Goal: Information Seeking & Learning: Learn about a topic

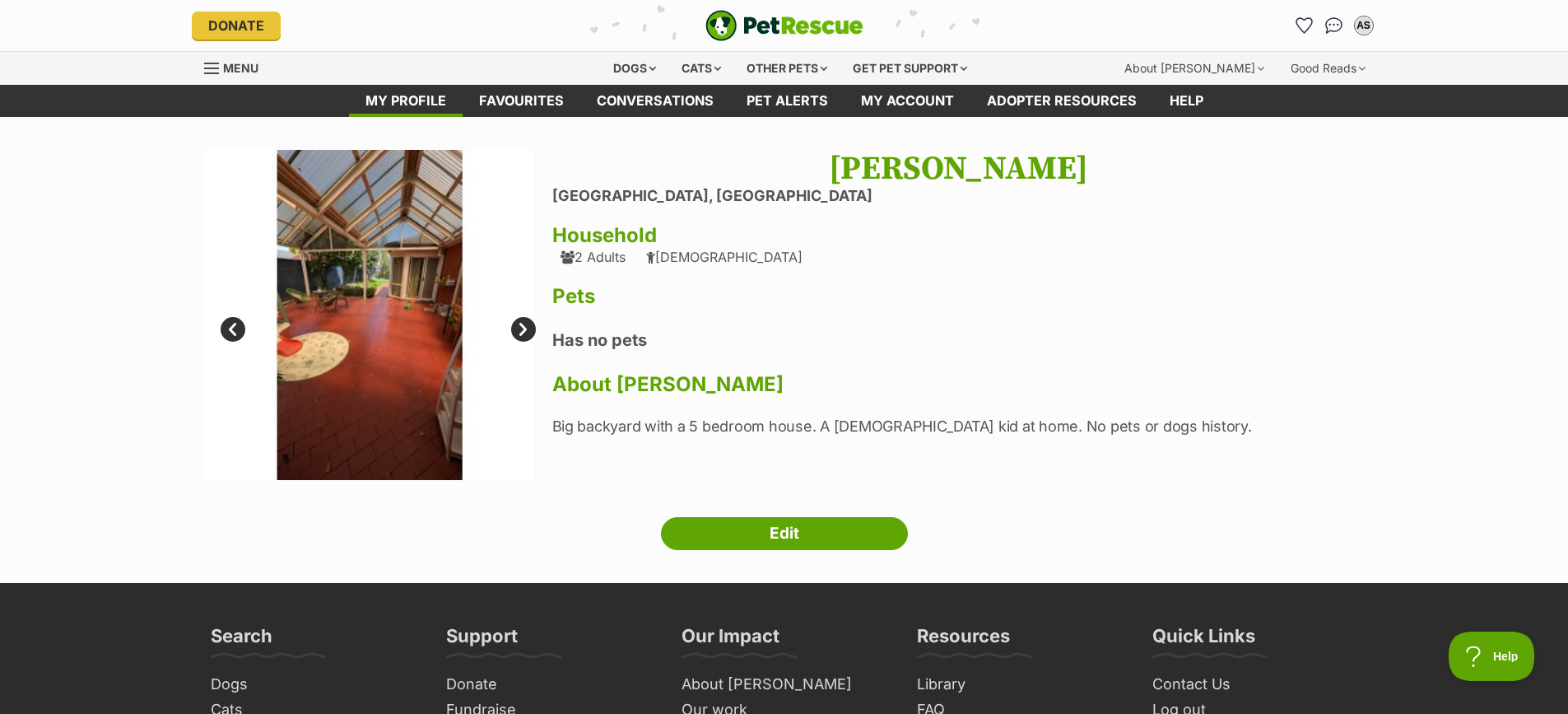
click at [729, 15] on img "PetRescue" at bounding box center [784, 25] width 158 height 31
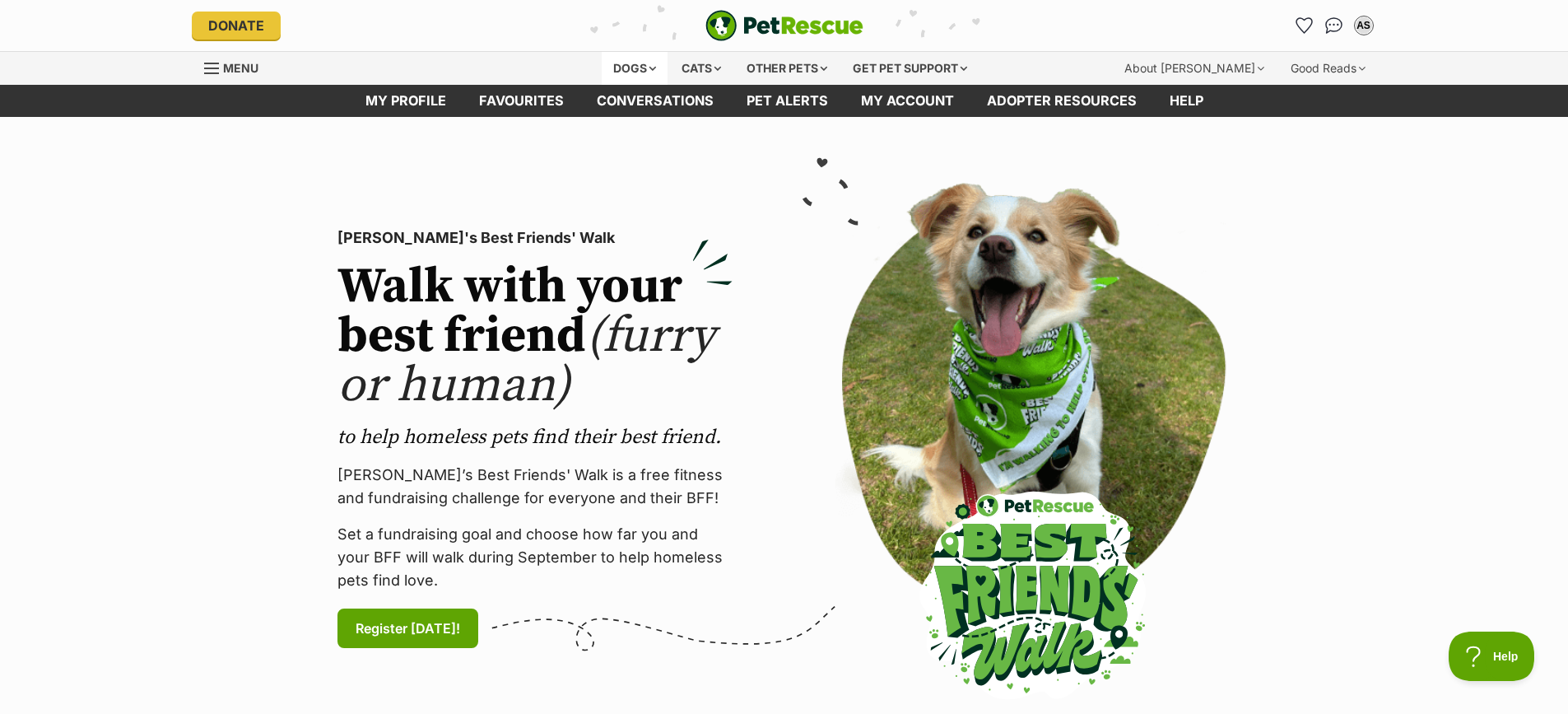
click at [643, 67] on div "Dogs" at bounding box center [635, 68] width 66 height 33
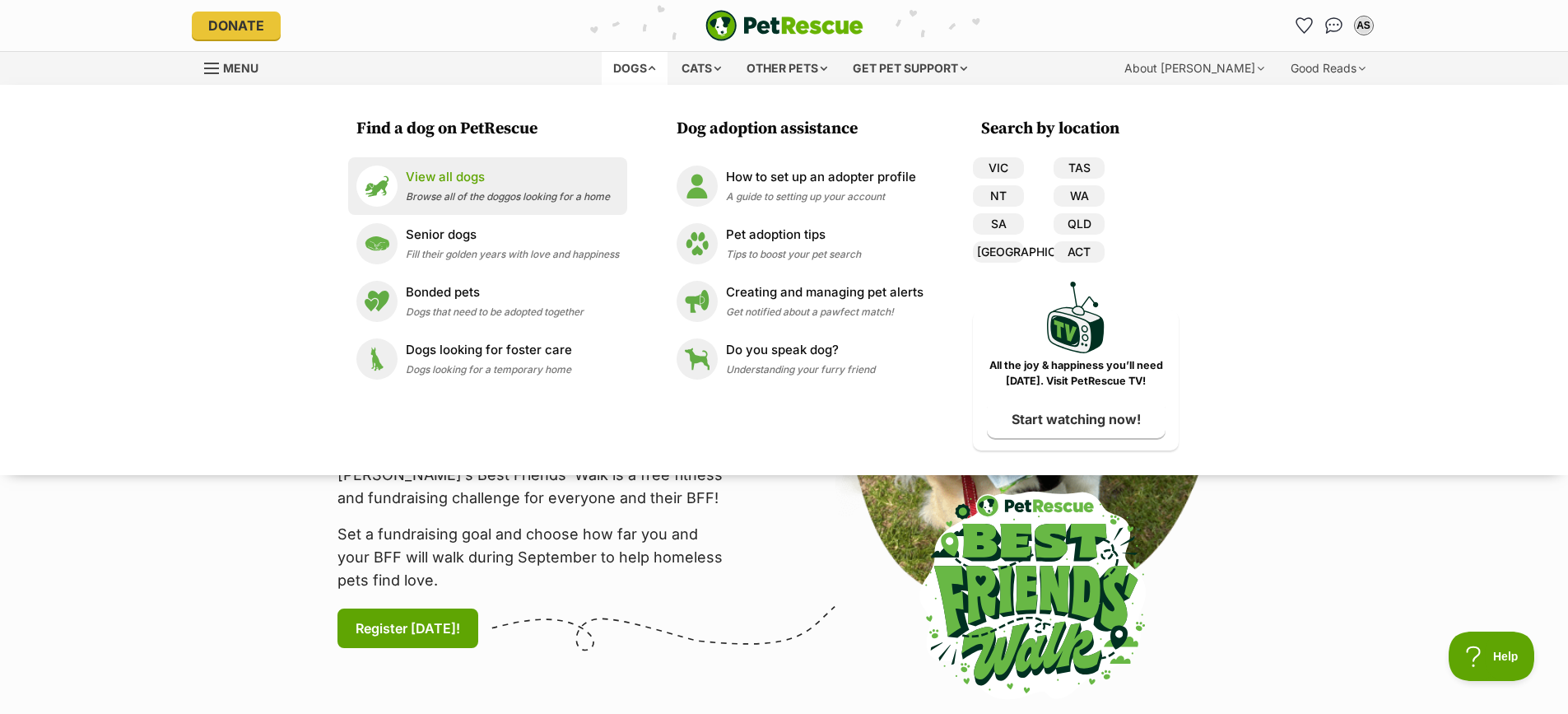
click at [481, 176] on p "View all dogs" at bounding box center [508, 177] width 204 height 19
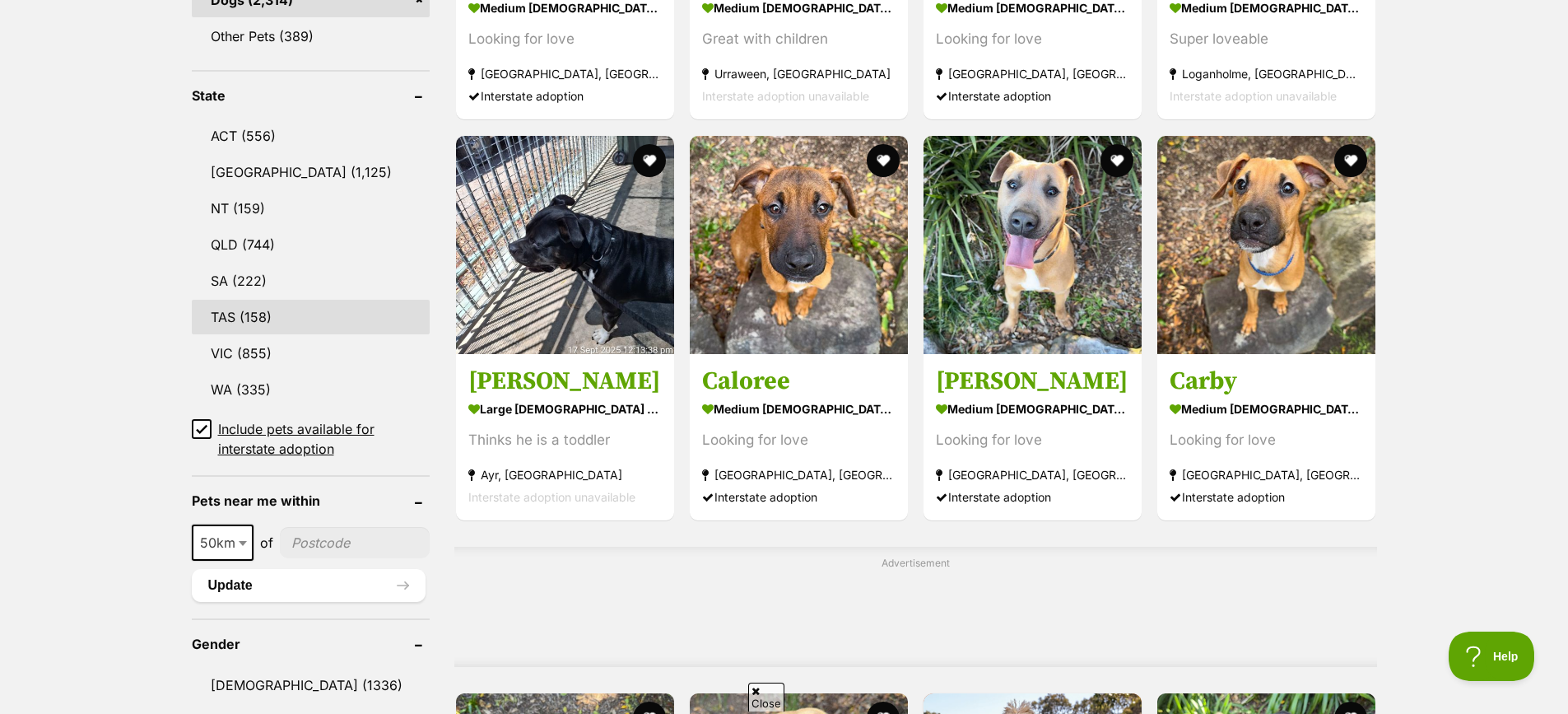
scroll to position [741, 0]
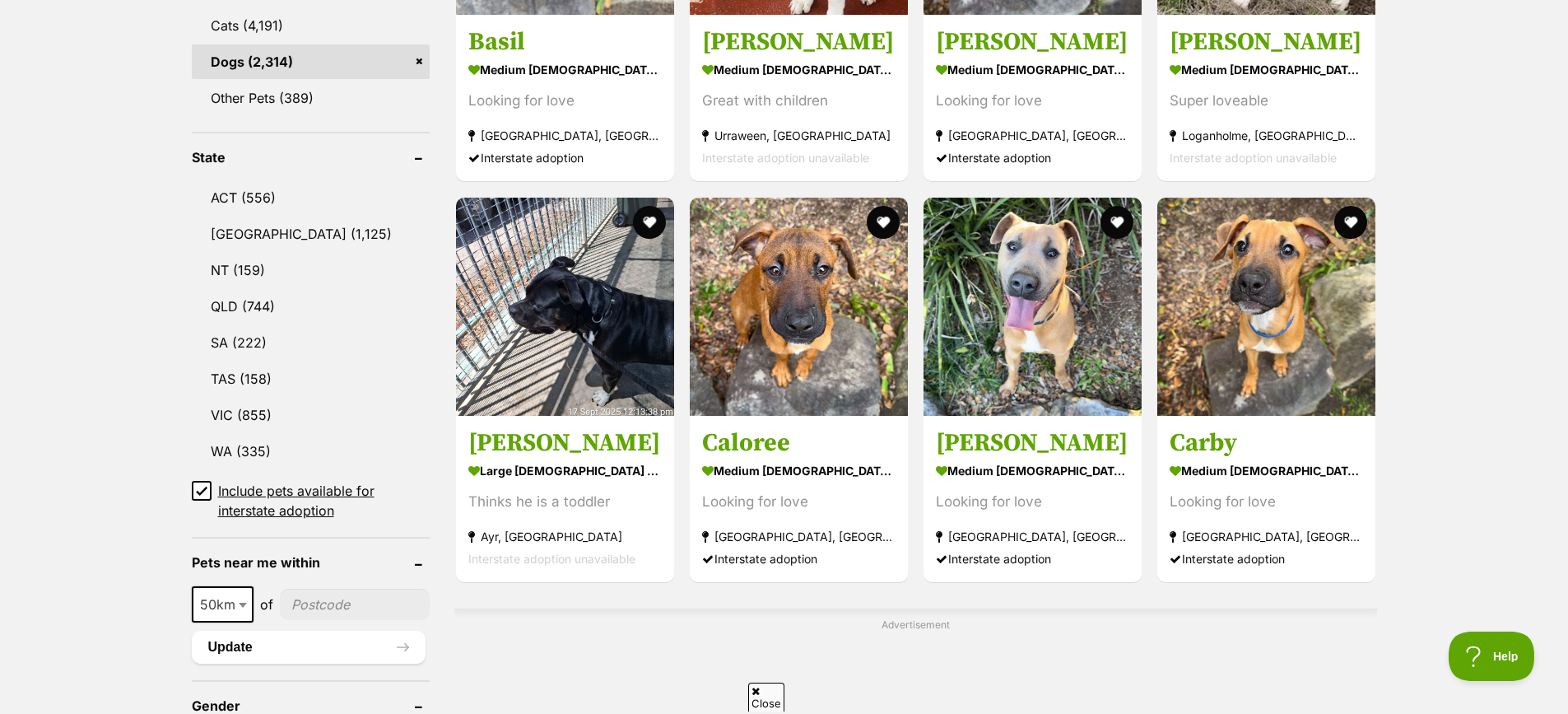
click at [202, 485] on icon at bounding box center [202, 491] width 12 height 12
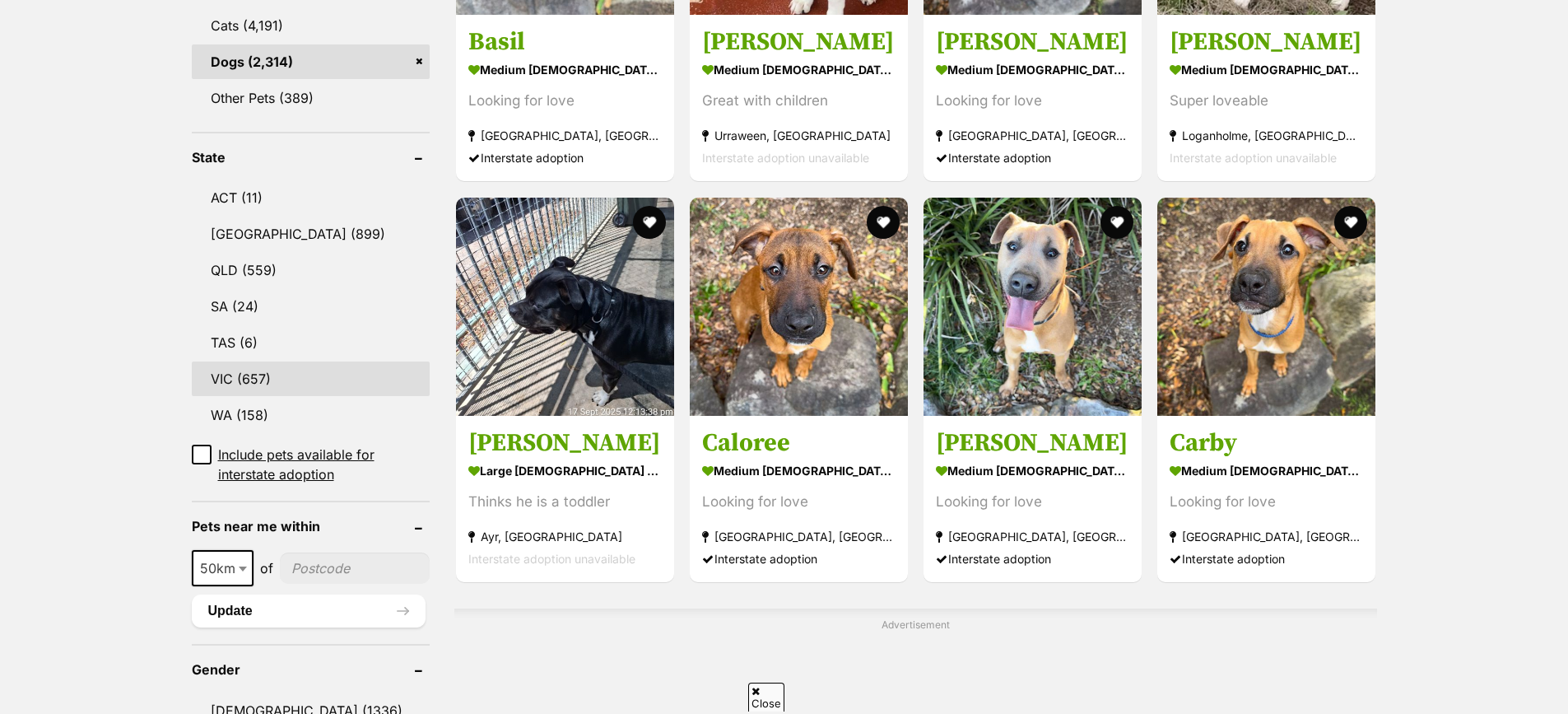
click at [281, 362] on link "VIC (657)" at bounding box center [311, 379] width 238 height 35
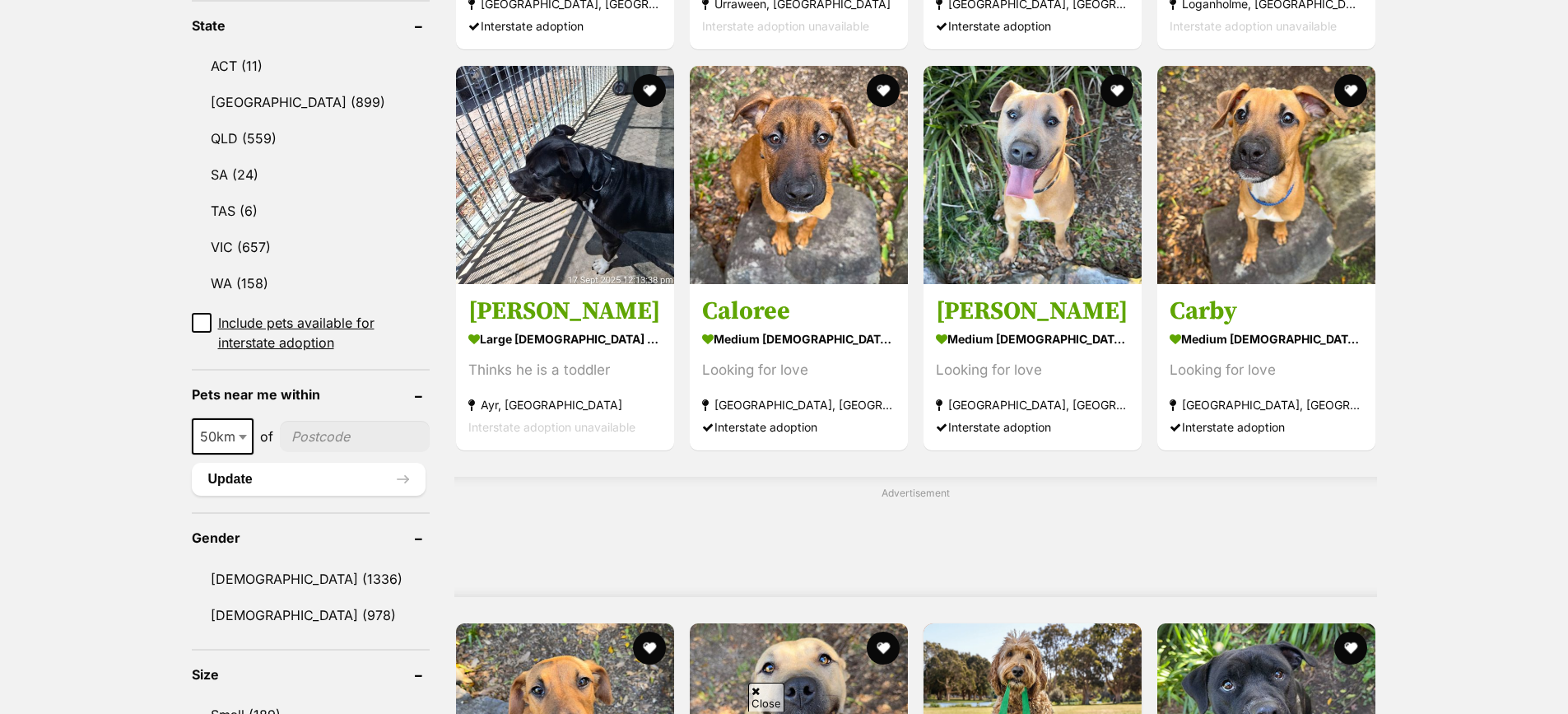
scroll to position [1235, 0]
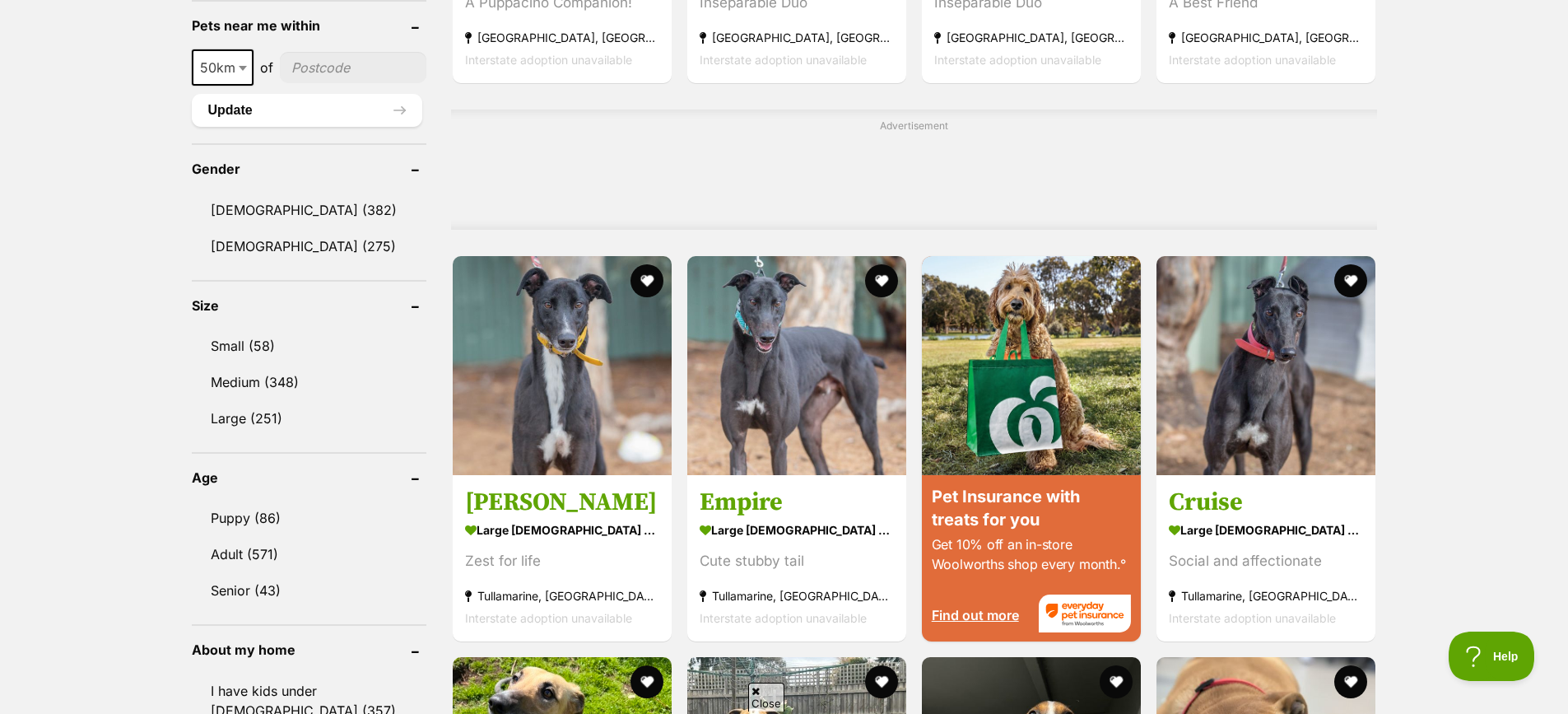
scroll to position [1235, 0]
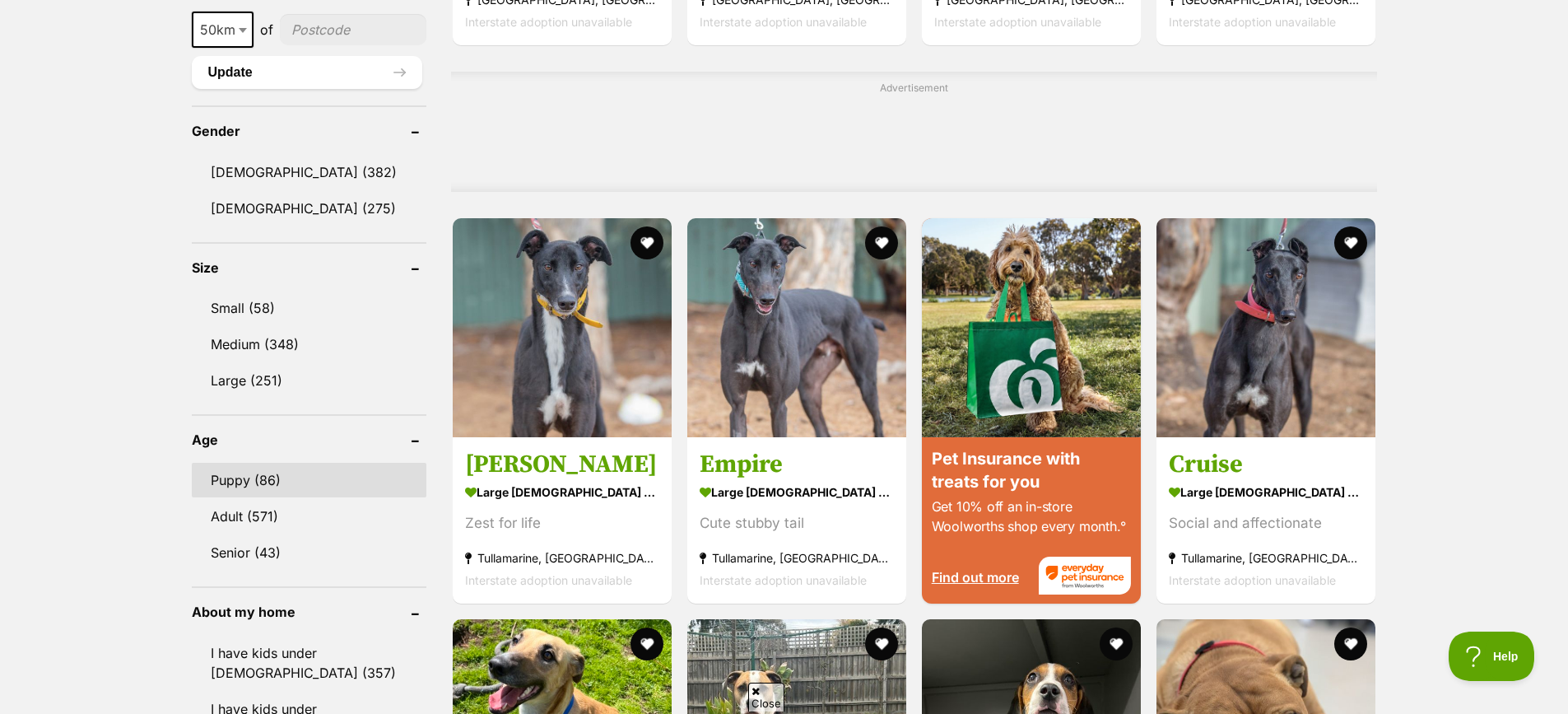
click at [268, 473] on link "Puppy (86)" at bounding box center [309, 480] width 234 height 35
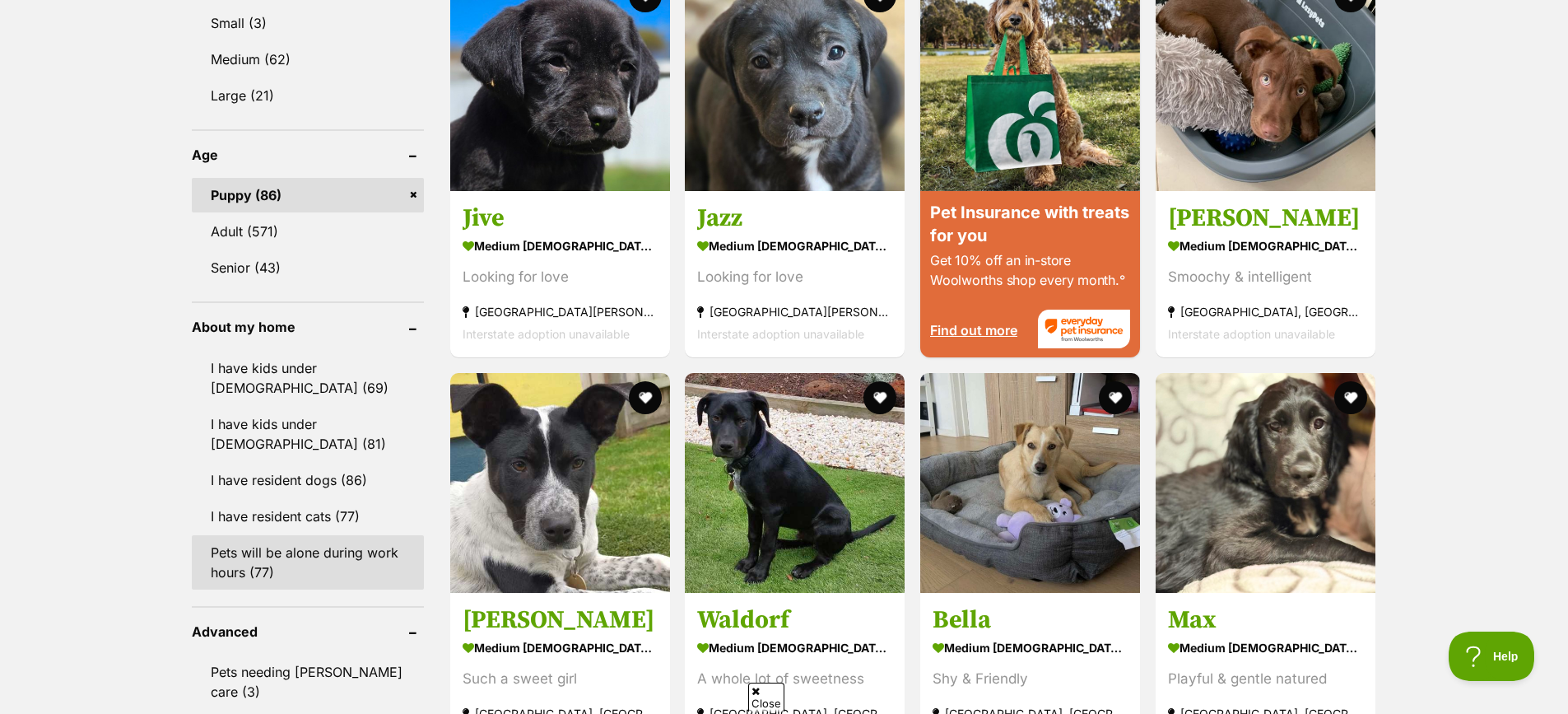
scroll to position [1564, 0]
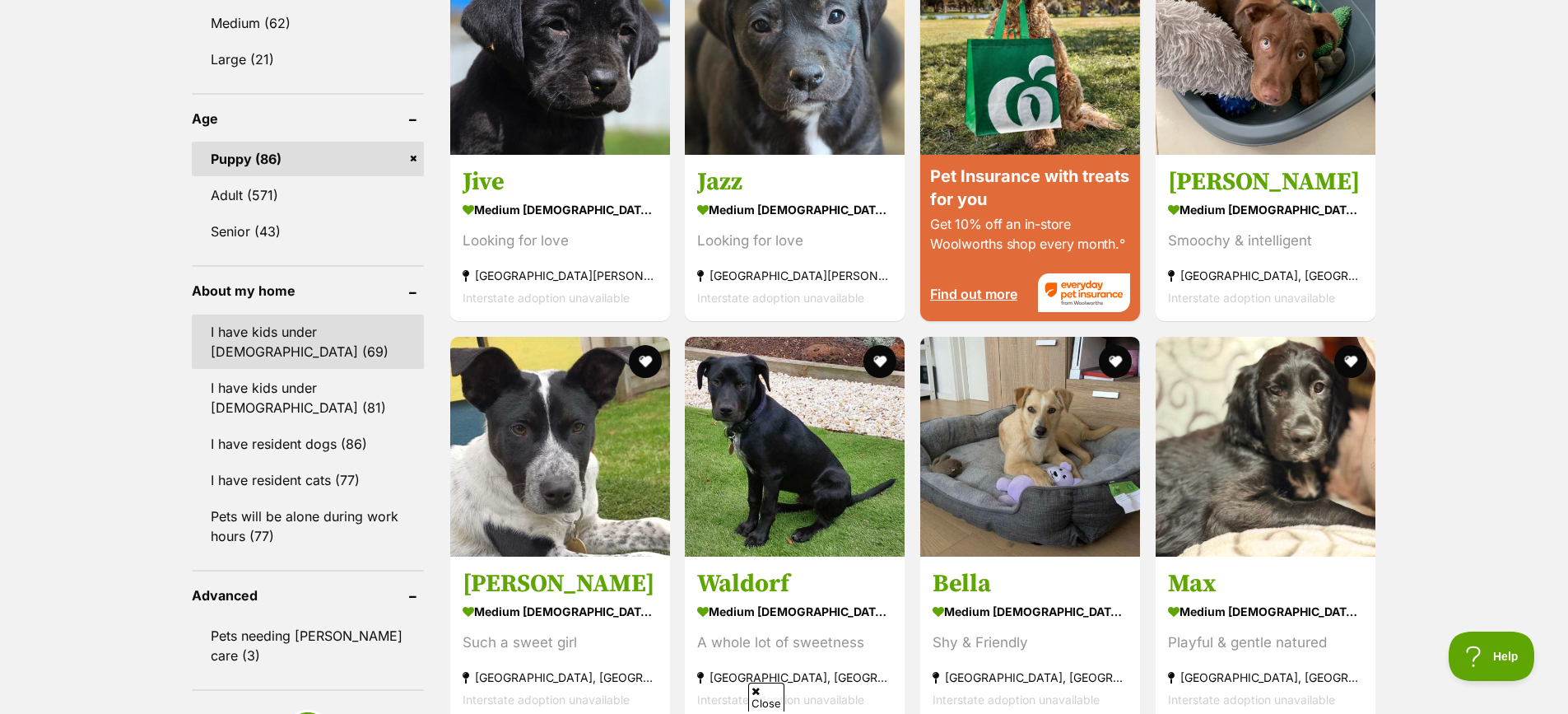
click at [321, 347] on link "I have kids under [DEMOGRAPHIC_DATA] (69)" at bounding box center [308, 342] width 232 height 55
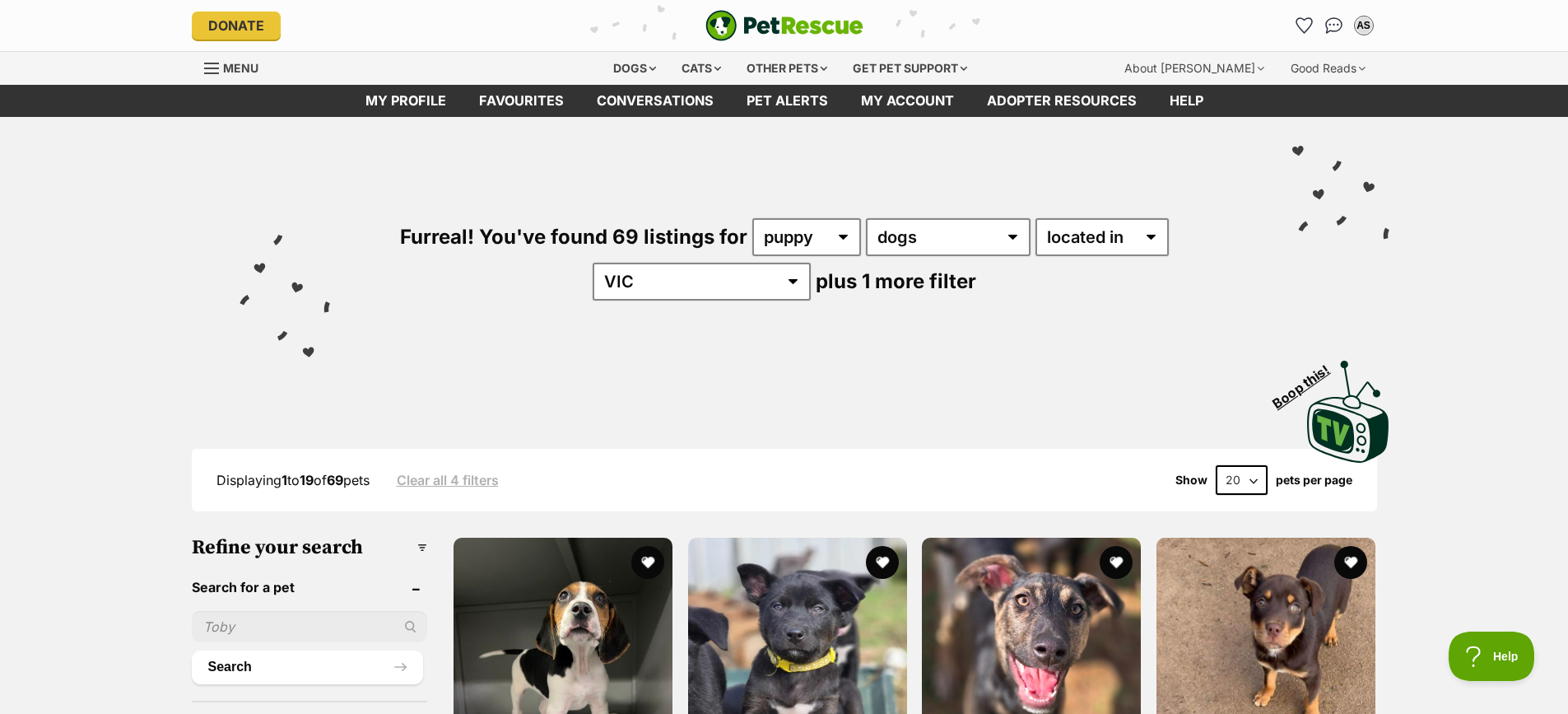
click at [1263, 484] on select "20 40 60" at bounding box center [1241, 480] width 52 height 30
select select "60"
click at [1216, 465] on select "20 40 60" at bounding box center [1241, 480] width 52 height 30
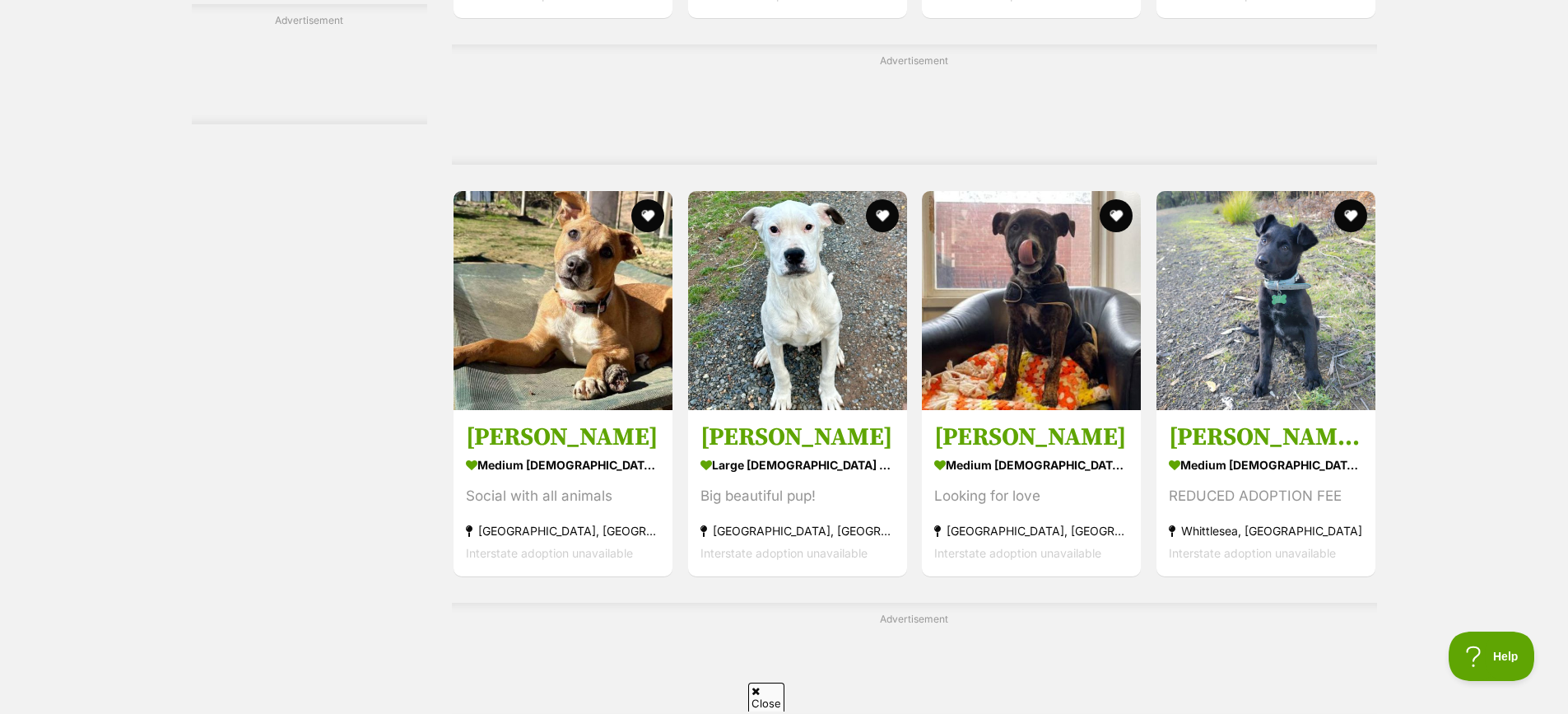
scroll to position [7492, 0]
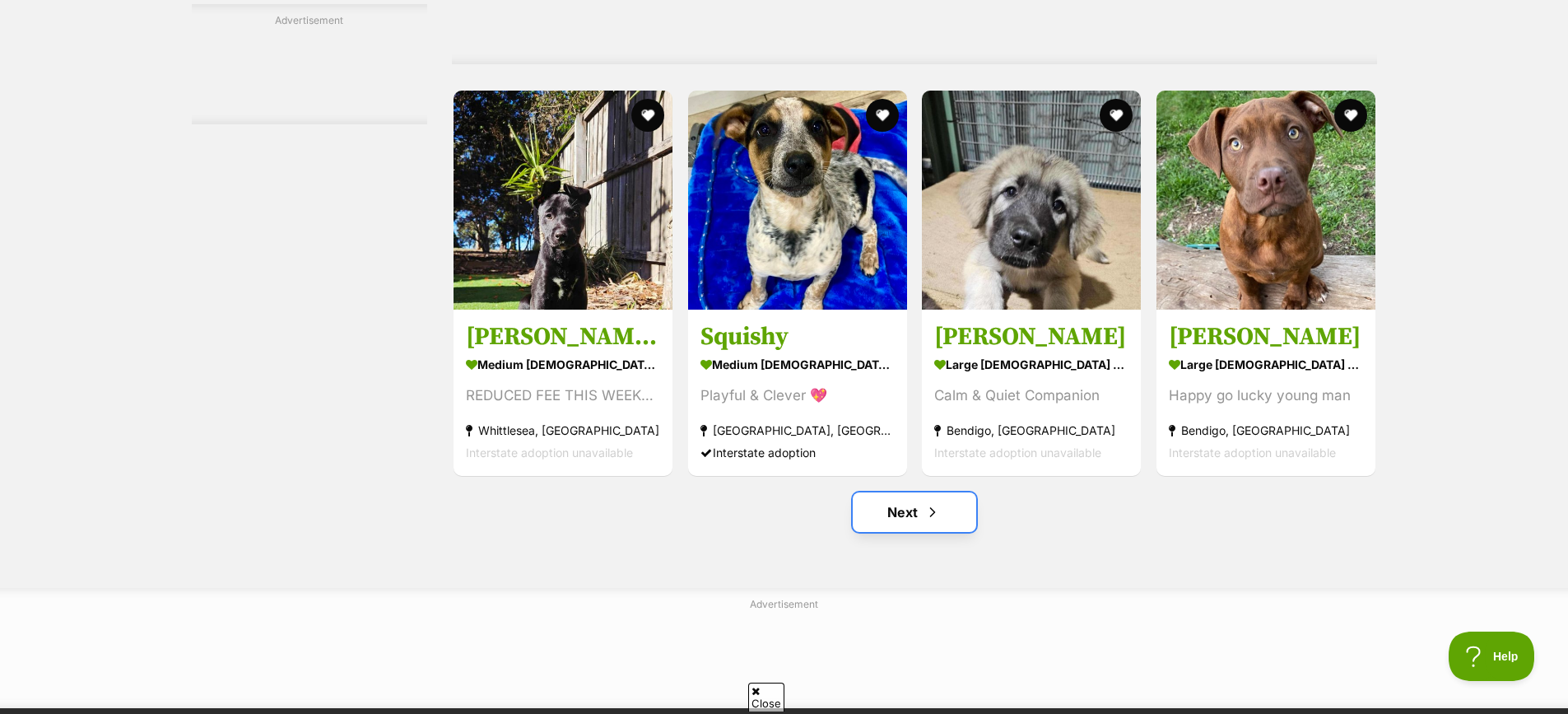
click at [888, 520] on link "Next" at bounding box center [914, 512] width 123 height 40
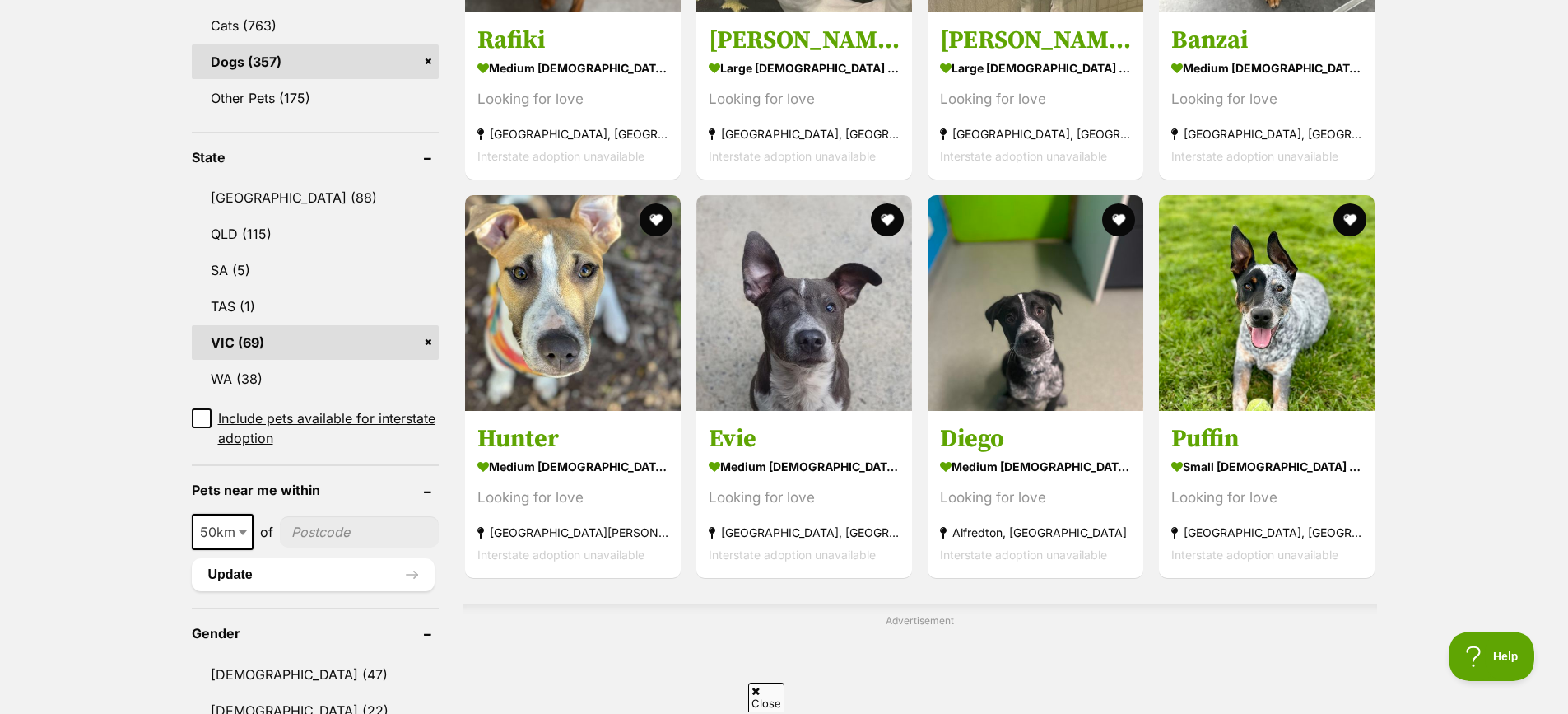
click at [231, 523] on span "50km" at bounding box center [222, 531] width 58 height 23
select select "100"
click at [328, 538] on input"] "postcode" at bounding box center [362, 531] width 153 height 31
type input"] "3029"
click at [370, 584] on button "Update" at bounding box center [312, 575] width 242 height 33
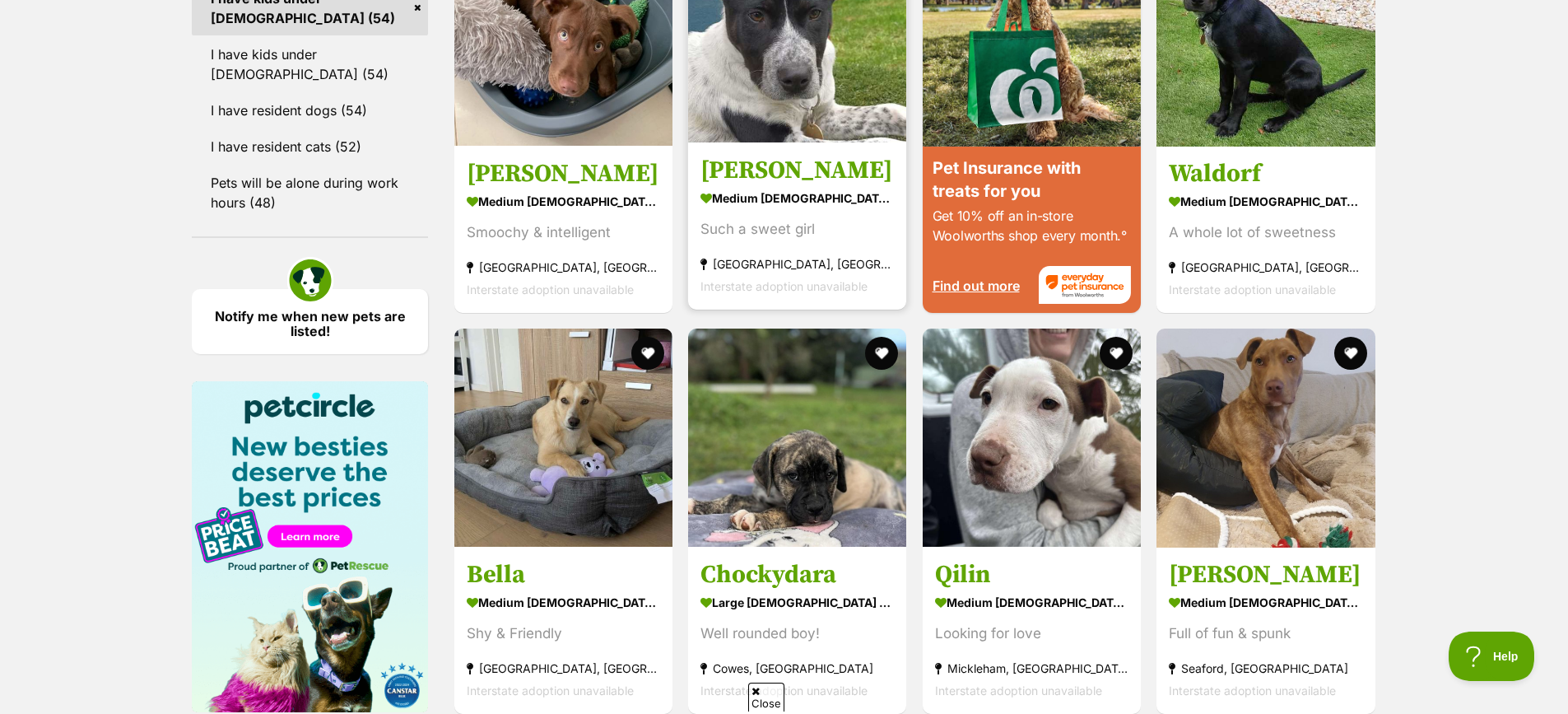
scroll to position [1317, 0]
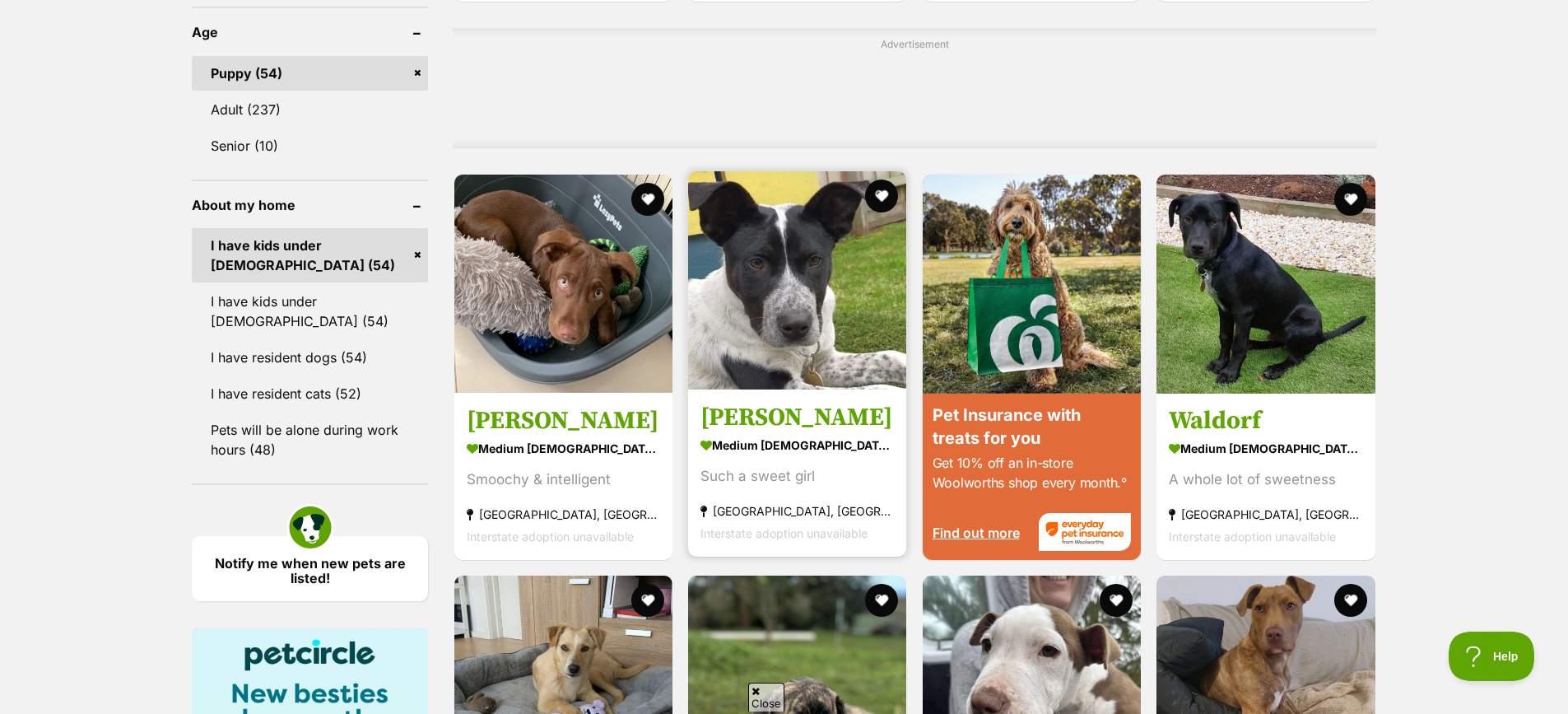
click at [825, 425] on h3 "[PERSON_NAME]" at bounding box center [796, 417] width 193 height 31
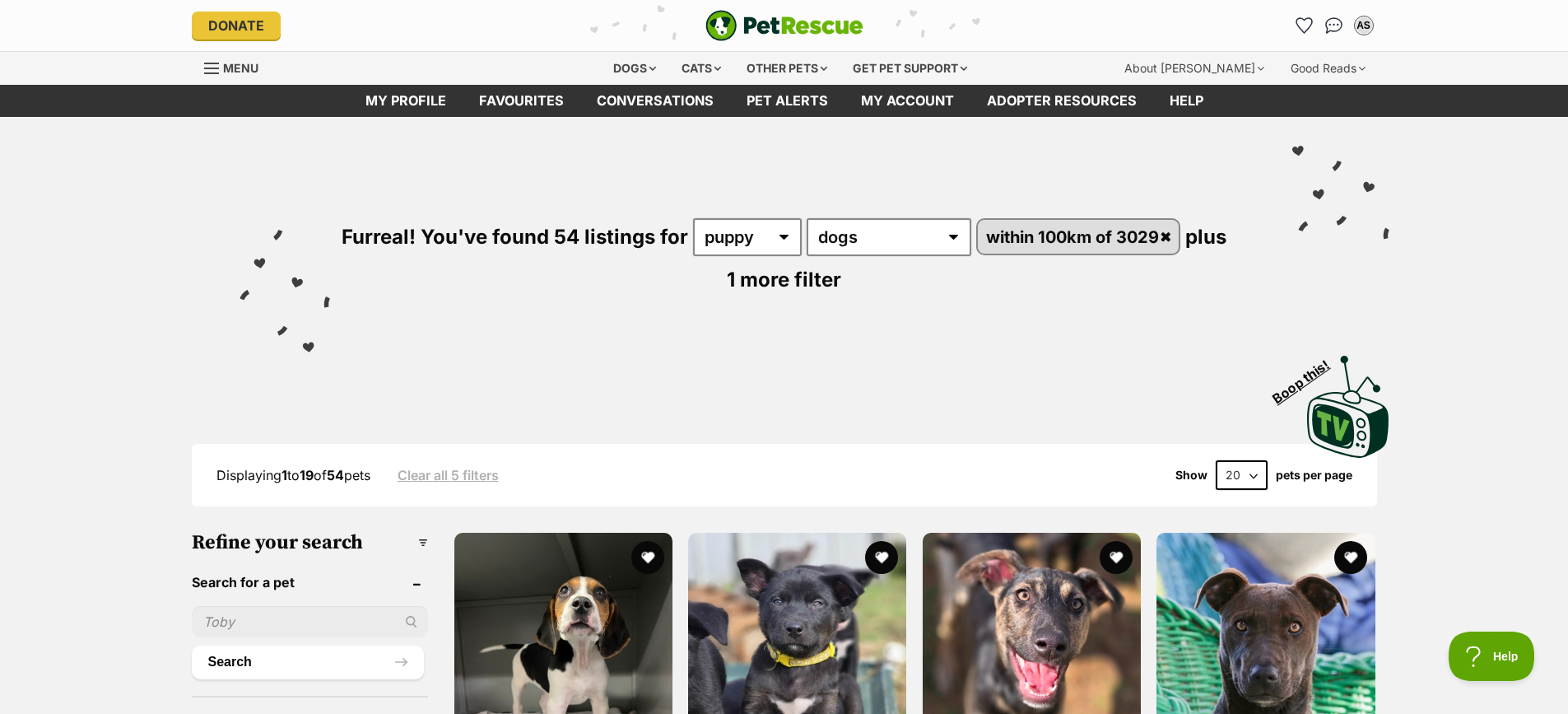
click at [1253, 468] on select "20 40 60" at bounding box center [1241, 475] width 52 height 30
select select "60"
click at [1216, 461] on select "20 40 60" at bounding box center [1241, 475] width 52 height 30
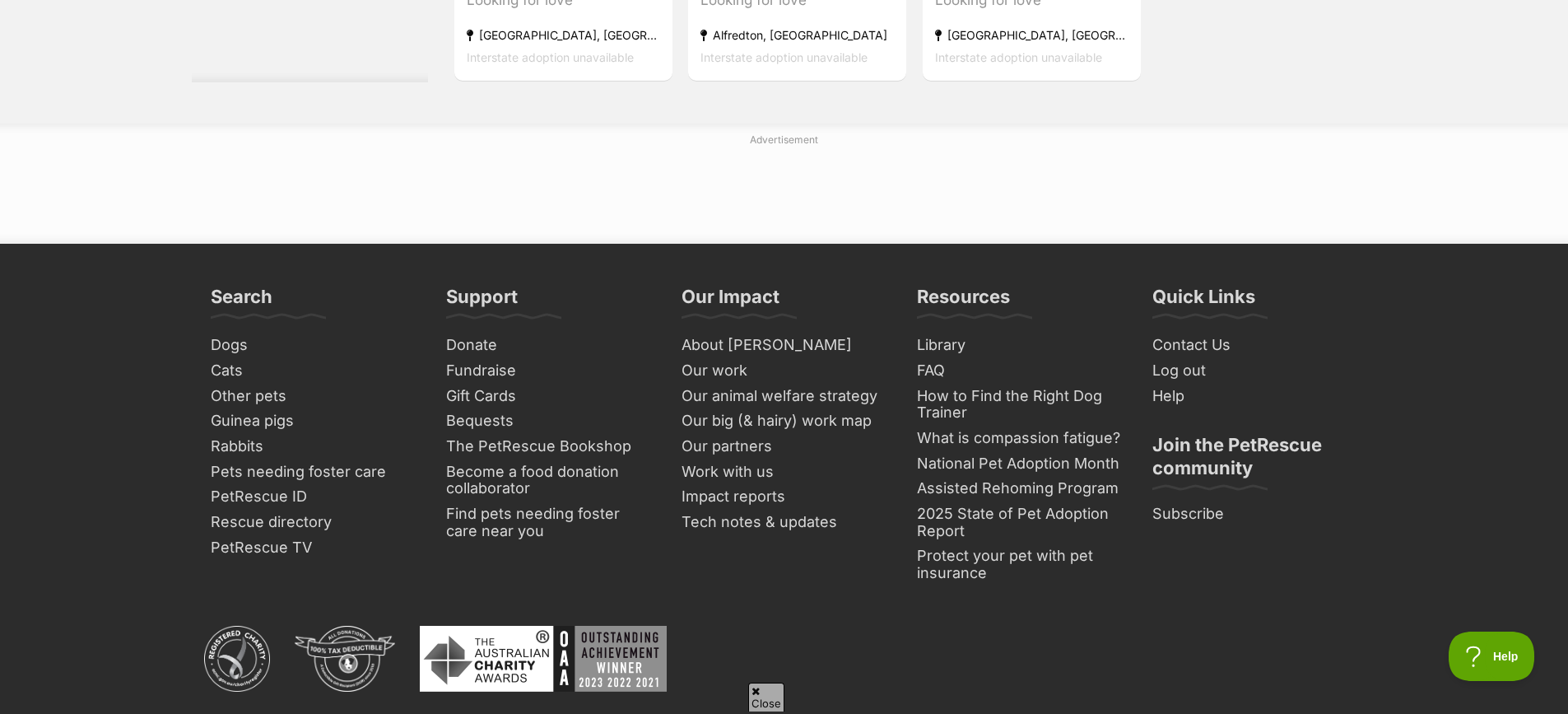
scroll to position [7328, 0]
